Goal: Register for event/course

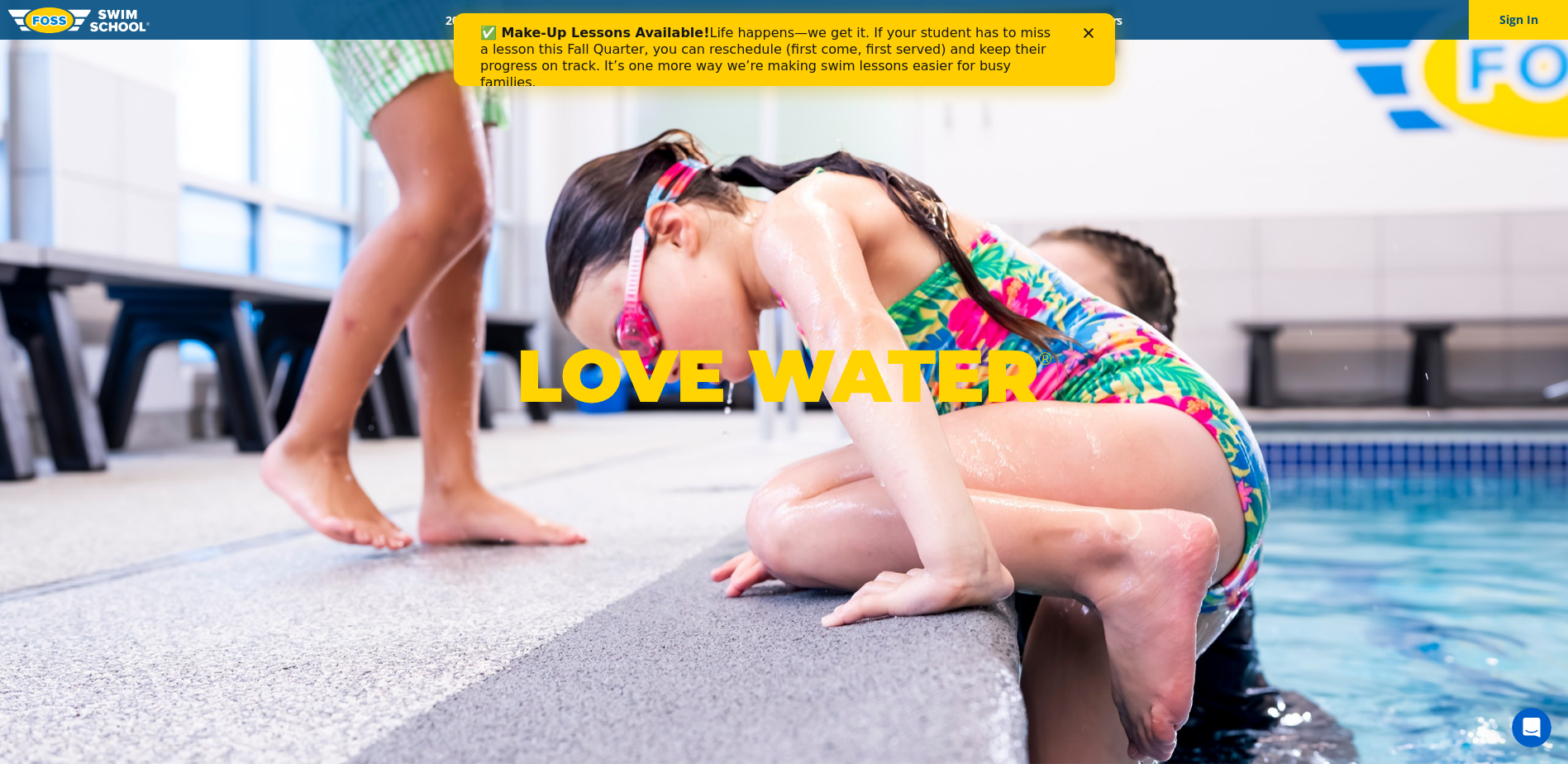
click at [297, 200] on div "LOVE WATER ®" at bounding box center [784, 382] width 1568 height 764
click at [1096, 32] on div "Close" at bounding box center [1091, 33] width 17 height 10
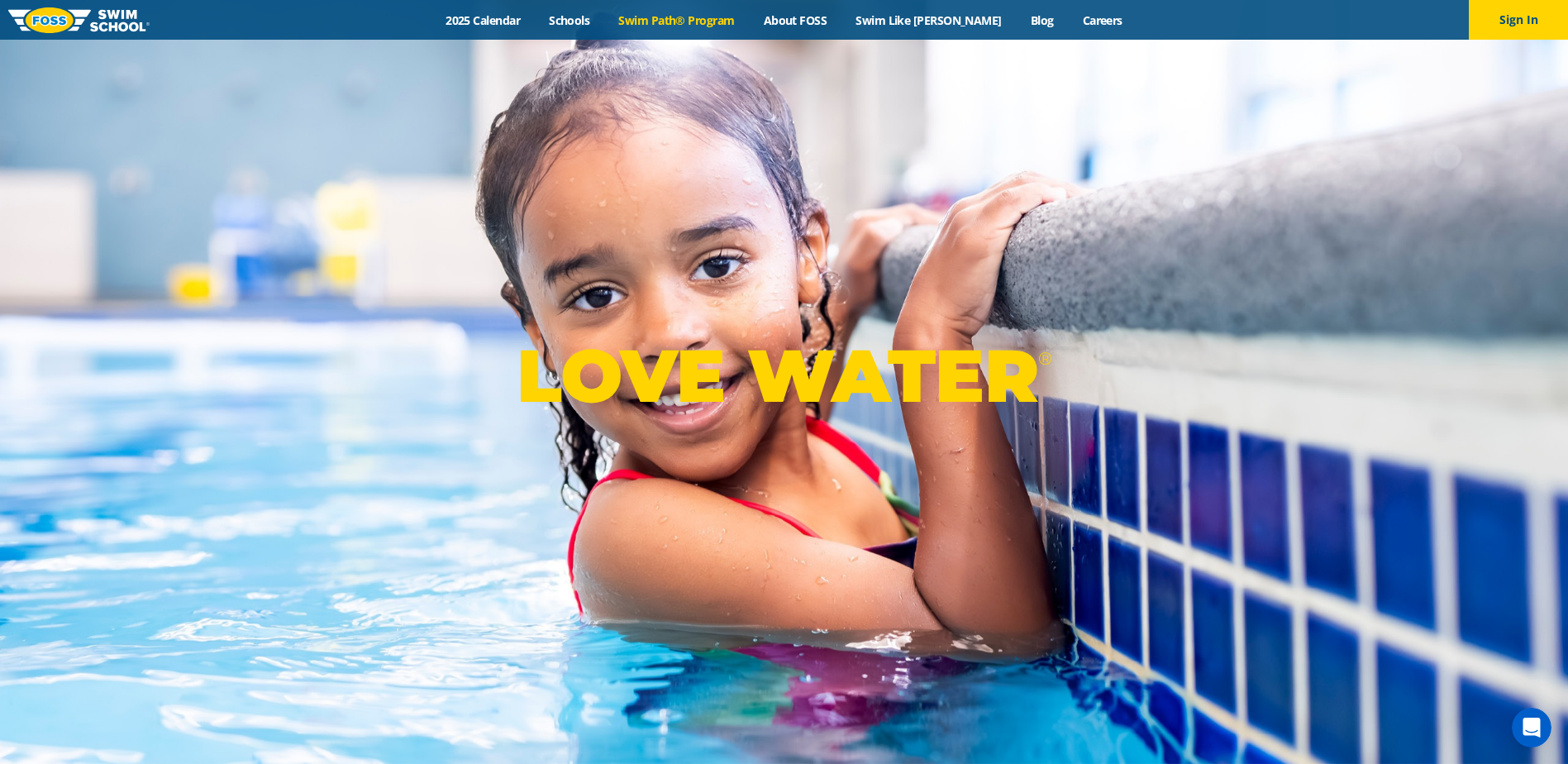
click at [710, 20] on link "Swim Path® Program" at bounding box center [677, 20] width 144 height 16
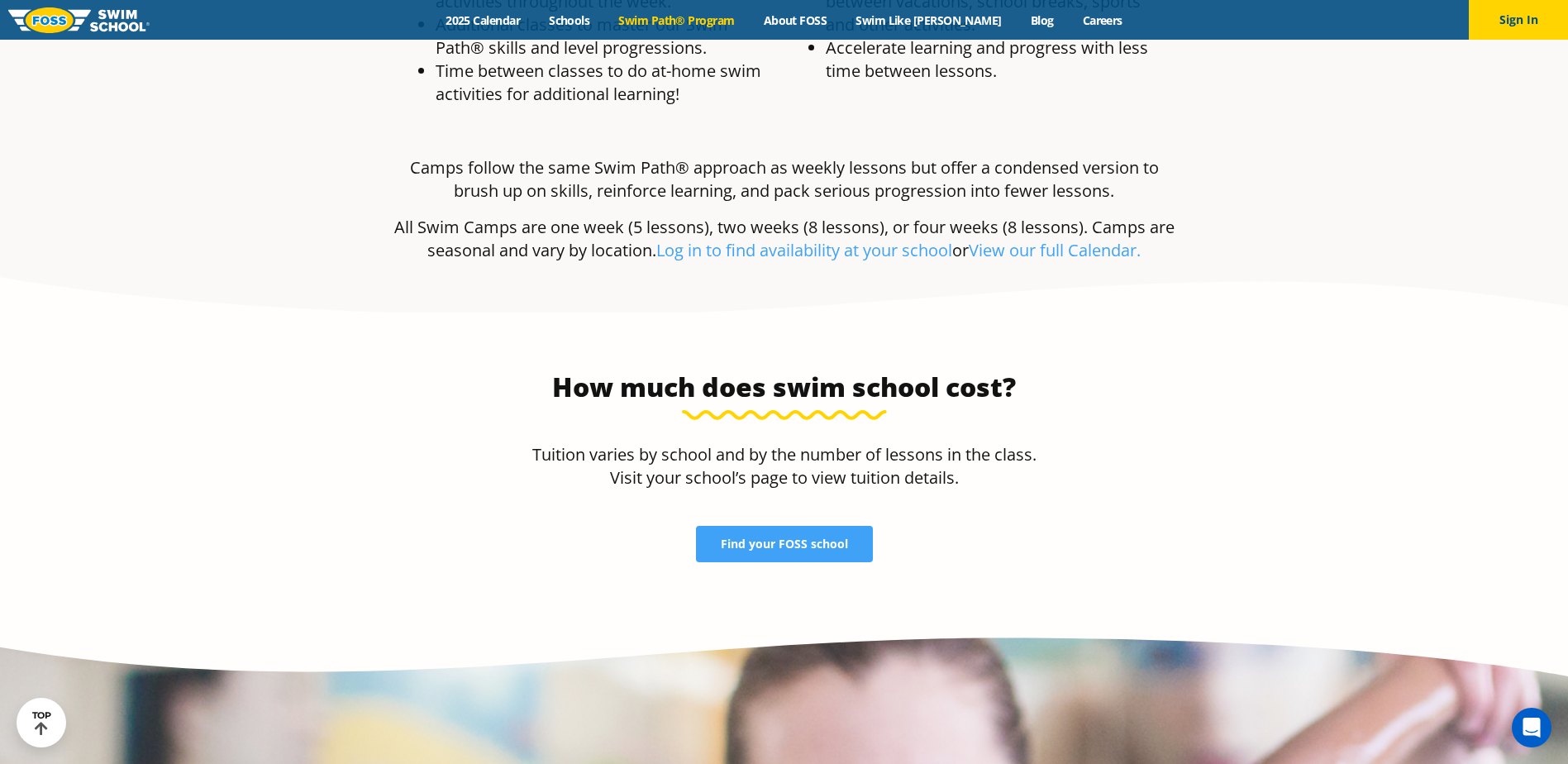
scroll to position [3389, 0]
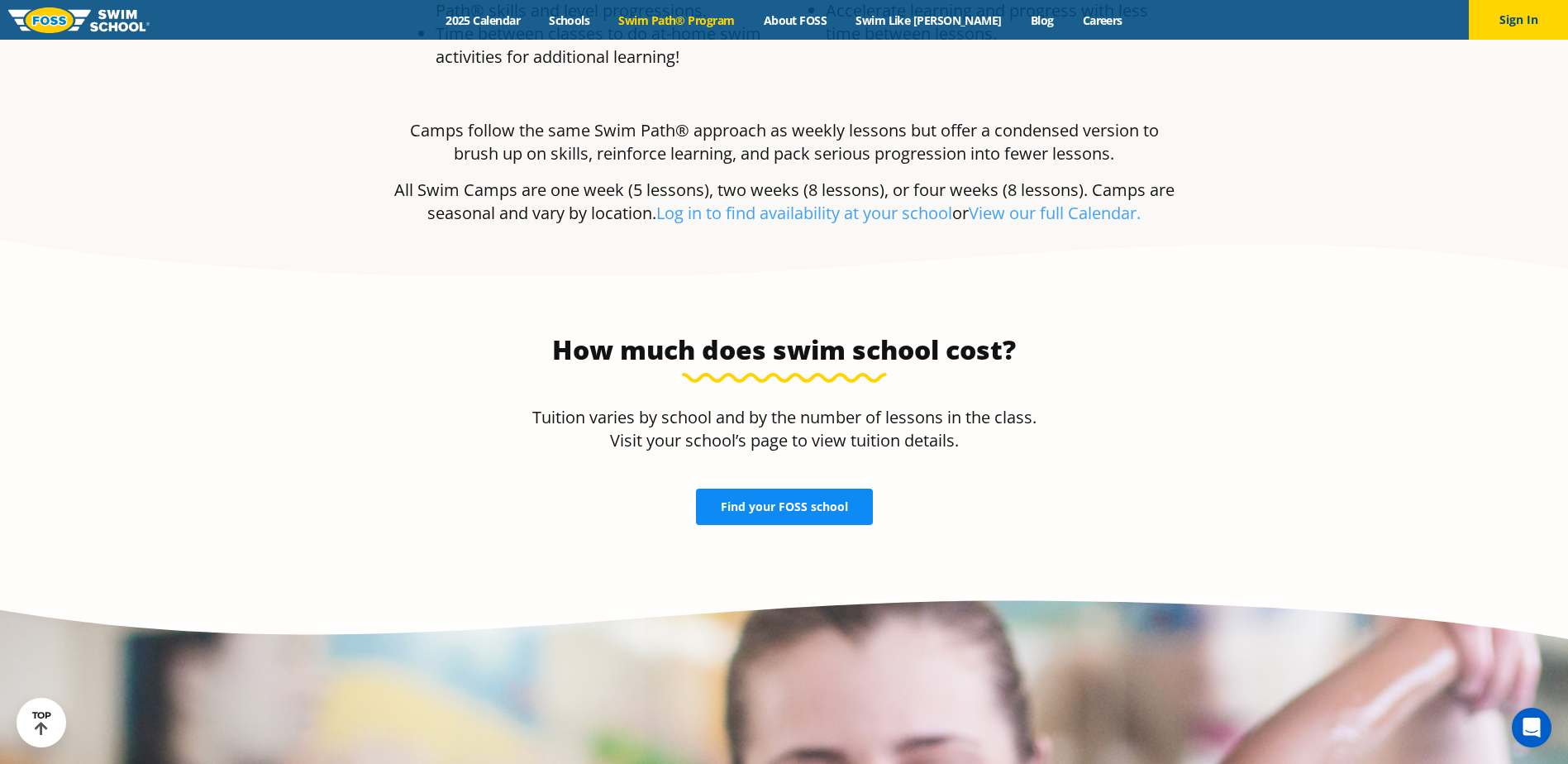
click at [747, 500] on span "Find your FOSS school" at bounding box center [784, 506] width 127 height 12
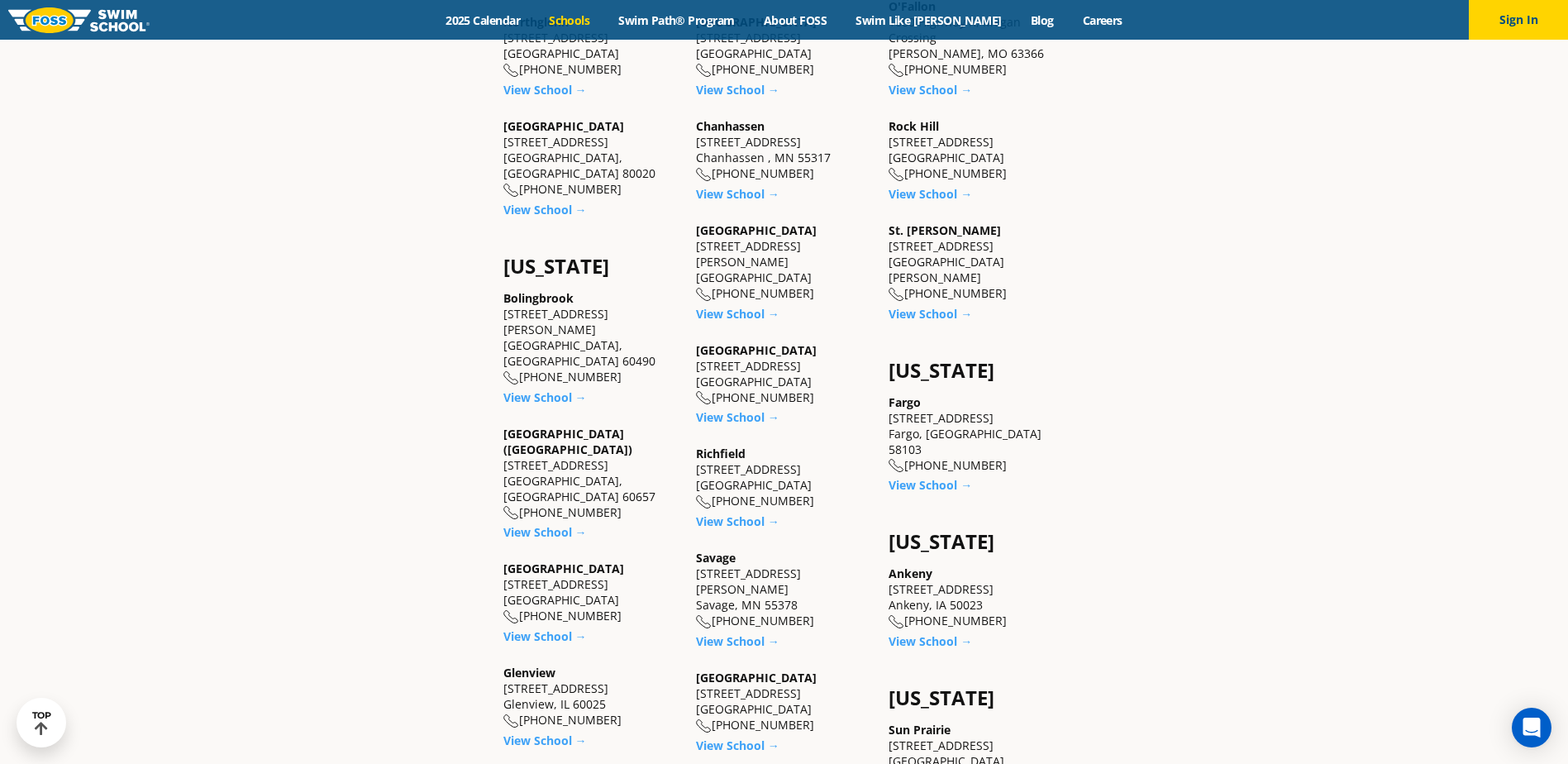
scroll to position [992, 0]
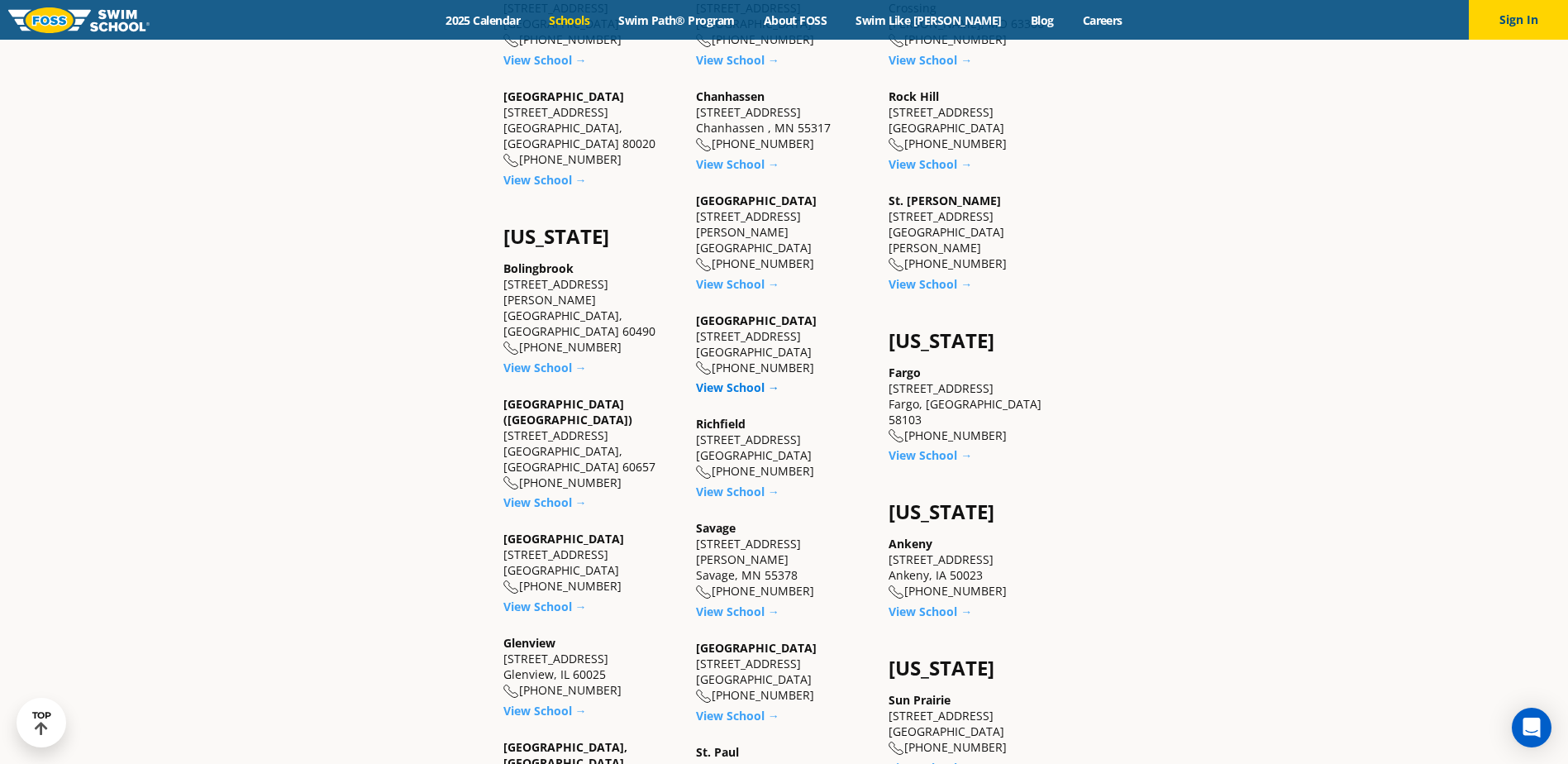
click at [756, 379] on link "View School →" at bounding box center [738, 387] width 84 height 16
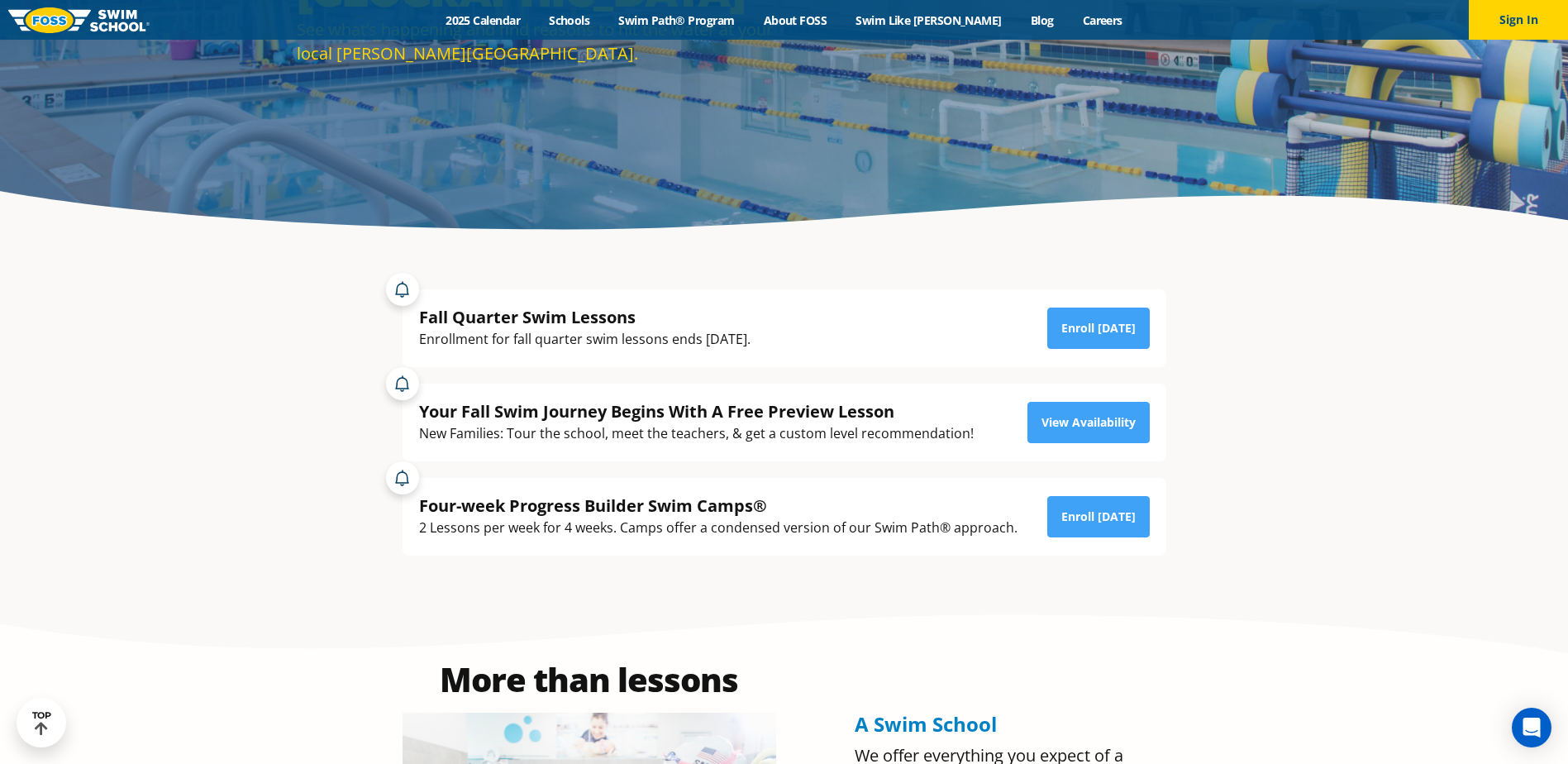
scroll to position [248, 0]
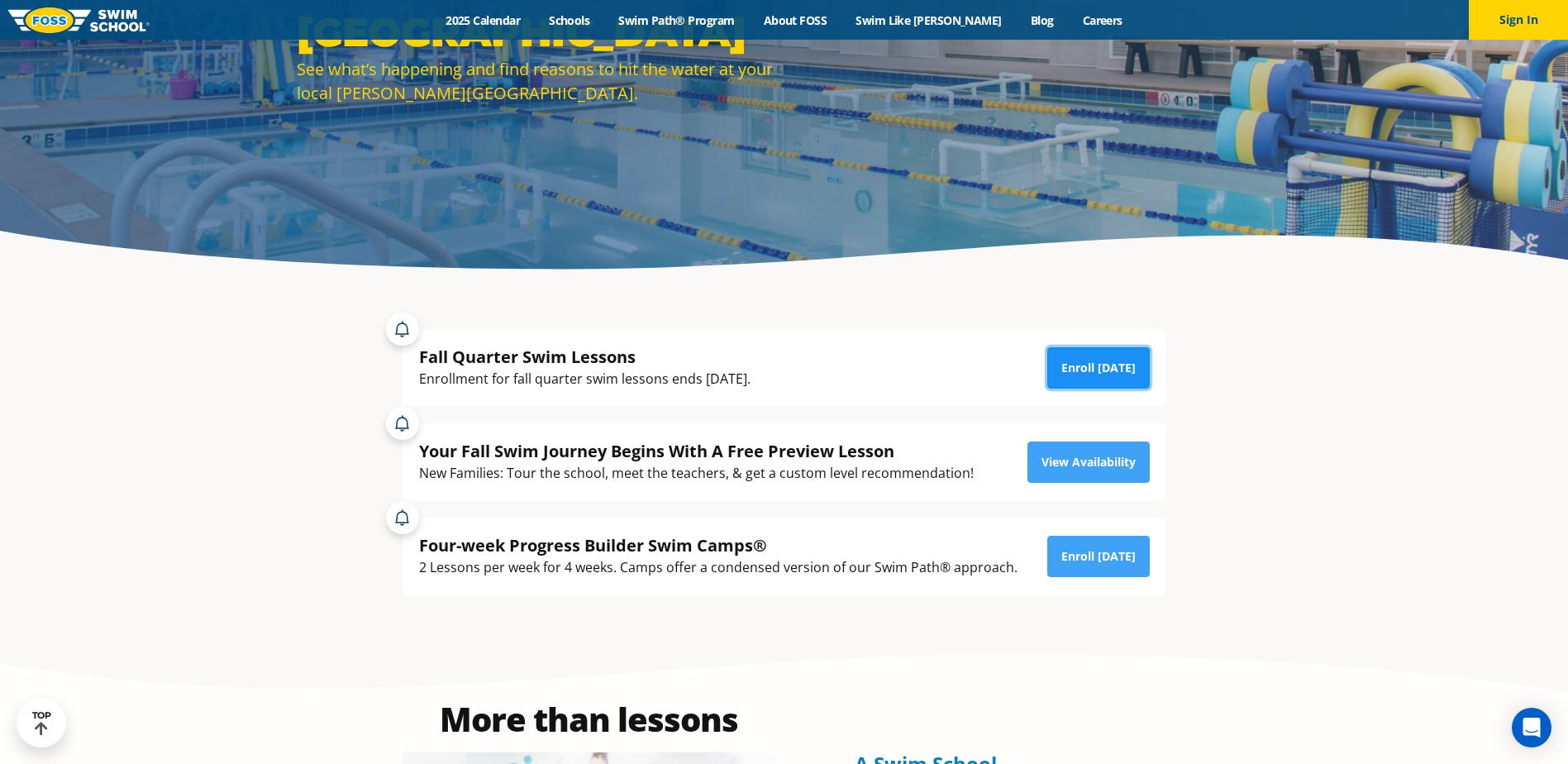
click at [1114, 364] on link "Enroll Today" at bounding box center [1098, 368] width 102 height 41
